Goal: Find specific page/section: Find specific page/section

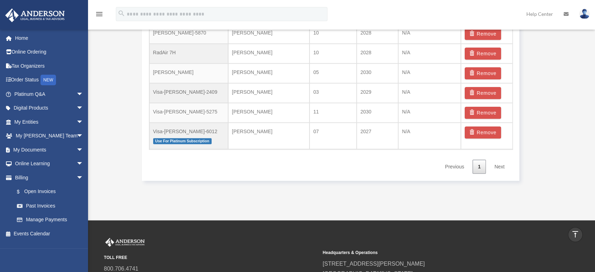
scroll to position [536, 0]
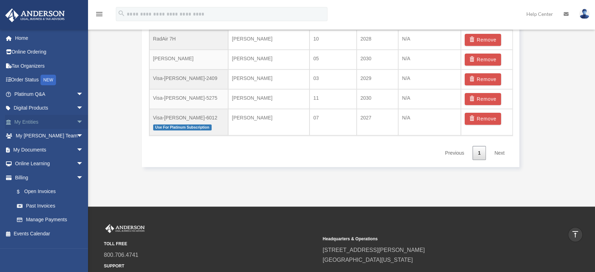
click at [76, 120] on span "arrow_drop_down" at bounding box center [83, 122] width 14 height 14
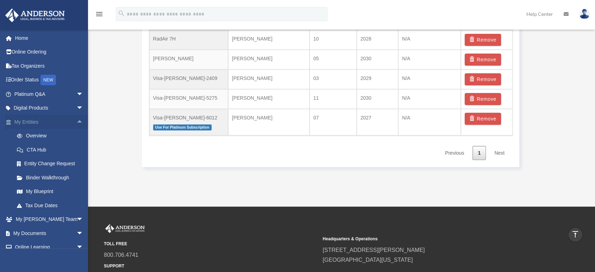
click at [34, 120] on link "My Entities arrow_drop_up" at bounding box center [49, 122] width 89 height 14
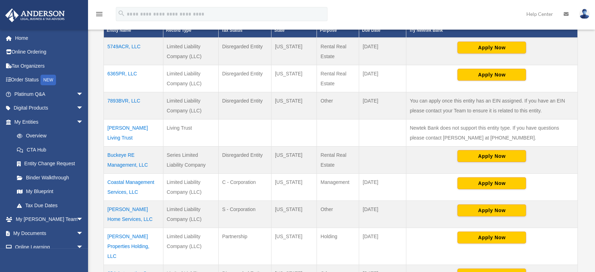
scroll to position [196, 0]
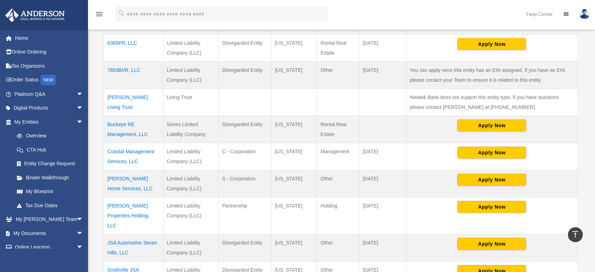
click at [124, 69] on td "7893BVR, LLC" at bounding box center [134, 74] width 60 height 27
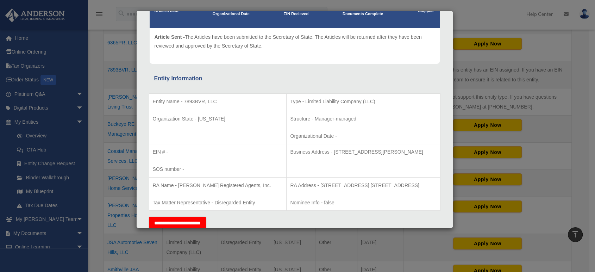
scroll to position [91, 0]
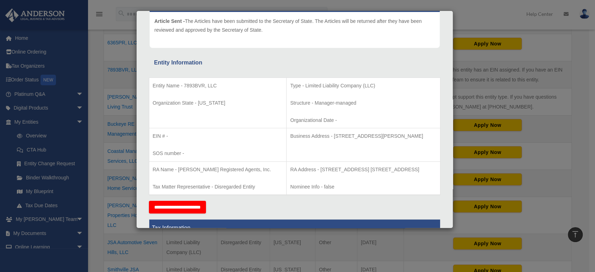
click at [586, 122] on div "Details × Articles Sent Organizational Date" at bounding box center [297, 136] width 595 height 272
